Goal: Task Accomplishment & Management: Complete application form

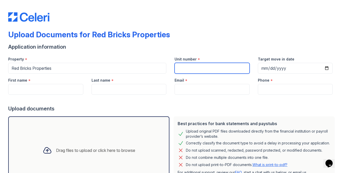
click at [186, 66] on input "Unit number" at bounding box center [211, 68] width 75 height 11
paste input "[STREET_ADDRESS]"
type input "[STREET_ADDRESS]"
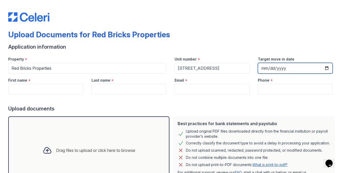
scroll to position [0, 0]
click at [326, 67] on input "Target move in date" at bounding box center [295, 68] width 75 height 11
type input "[DATE]"
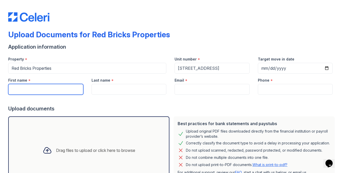
click at [72, 91] on input "First name" at bounding box center [45, 89] width 75 height 11
type input "[DEMOGRAPHIC_DATA]"
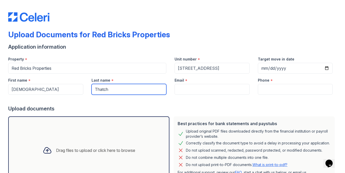
type input "Thatch"
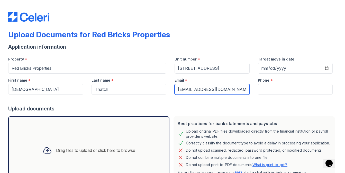
type input "[EMAIL_ADDRESS][DOMAIN_NAME]"
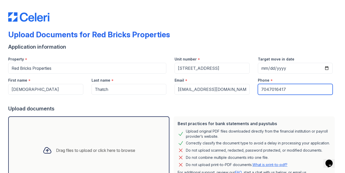
type input "7047016417"
click at [190, 105] on div at bounding box center [172, 100] width 328 height 10
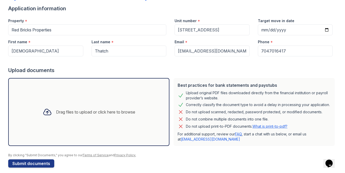
scroll to position [43, 0]
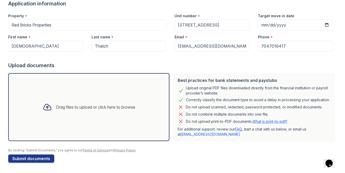
click at [67, 109] on div "Drag files to upload or click here to browse" at bounding box center [95, 107] width 79 height 6
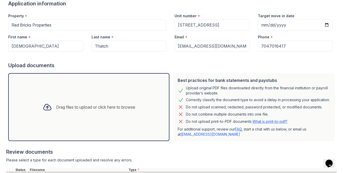
scroll to position [91, 0]
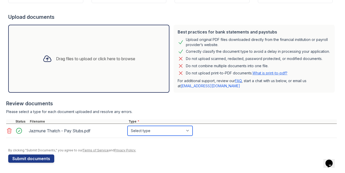
click at [143, 129] on select "Select type Paystub Bank Statement Offer Letter Tax Documents Benefit Award Let…" at bounding box center [159, 131] width 65 height 10
select select "paystub"
click at [127, 126] on select "Select type Paystub Bank Statement Offer Letter Tax Documents Benefit Award Let…" at bounding box center [159, 131] width 65 height 10
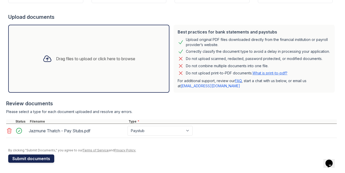
click at [39, 158] on button "Submit documents" at bounding box center [31, 158] width 46 height 8
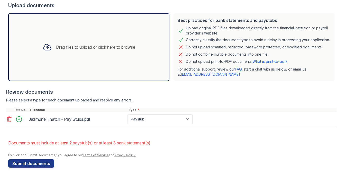
scroll to position [122, 0]
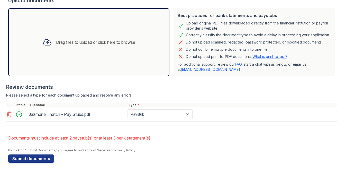
click at [71, 46] on div "Drag files to upload or click here to browse" at bounding box center [89, 41] width 101 height 17
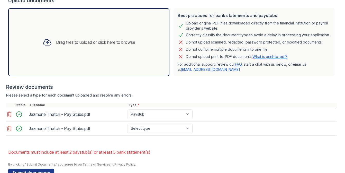
click at [95, 39] on div "Drag files to upload or click here to browse" at bounding box center [95, 42] width 79 height 6
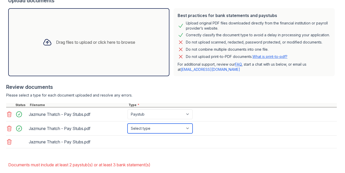
click at [148, 129] on select "Select type Paystub Bank Statement Offer Letter Tax Documents Benefit Award Let…" at bounding box center [159, 128] width 65 height 10
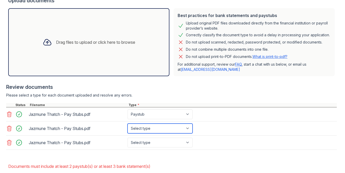
select select "paystub"
click at [127, 123] on select "Select type Paystub Bank Statement Offer Letter Tax Documents Benefit Award Let…" at bounding box center [159, 128] width 65 height 10
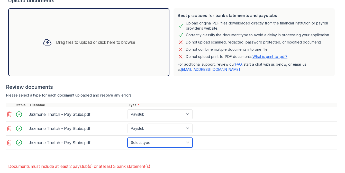
drag, startPoint x: 148, startPoint y: 129, endPoint x: 145, endPoint y: 140, distance: 10.7
click at [145, 142] on select "Select type Paystub Bank Statement Offer Letter Tax Documents Benefit Award Let…" at bounding box center [159, 142] width 65 height 10
select select "paystub"
click at [127, 137] on select "Select type Paystub Bank Statement Offer Letter Tax Documents Benefit Award Let…" at bounding box center [159, 142] width 65 height 10
click at [128, 152] on div at bounding box center [171, 151] width 330 height 5
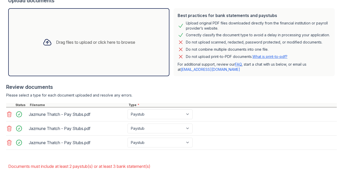
scroll to position [151, 0]
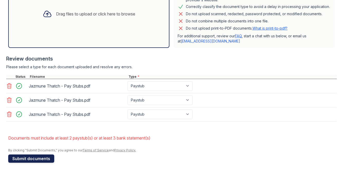
click at [45, 157] on button "Submit documents" at bounding box center [31, 158] width 46 height 8
